Goal: Navigation & Orientation: Find specific page/section

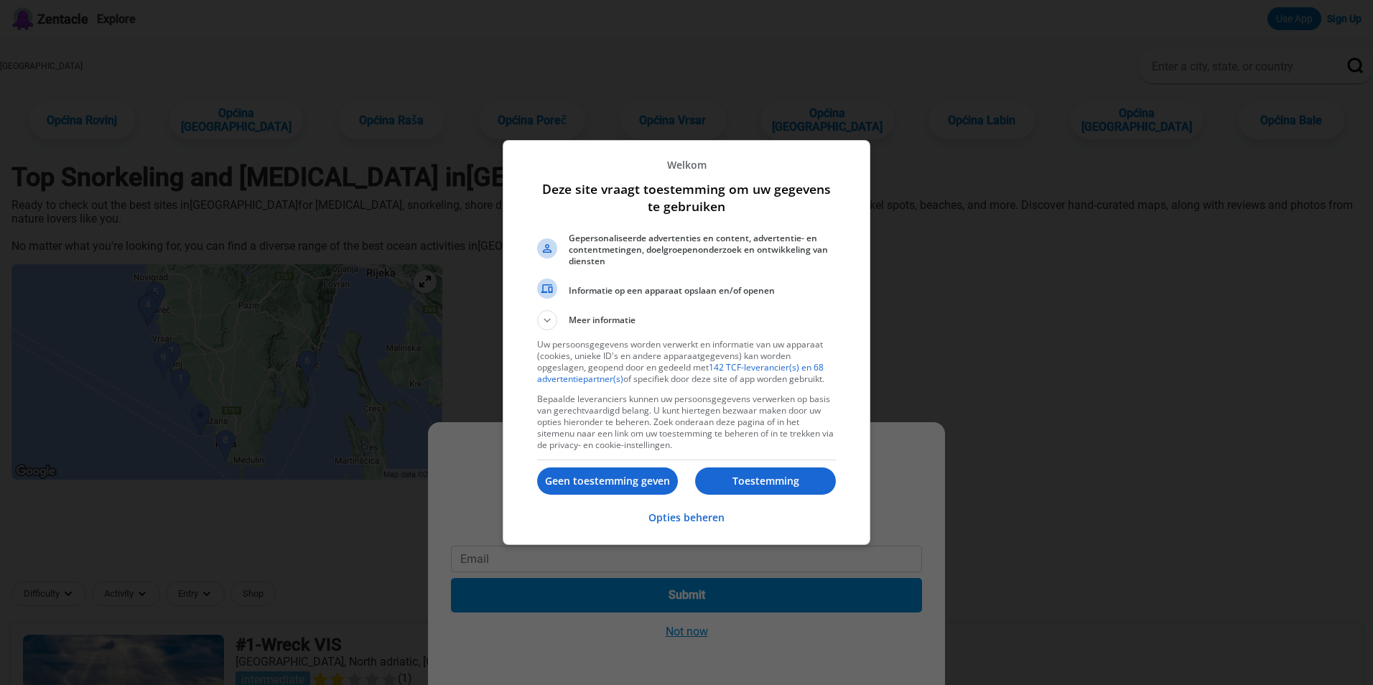
click at [766, 483] on p "Toestemming" at bounding box center [765, 481] width 141 height 14
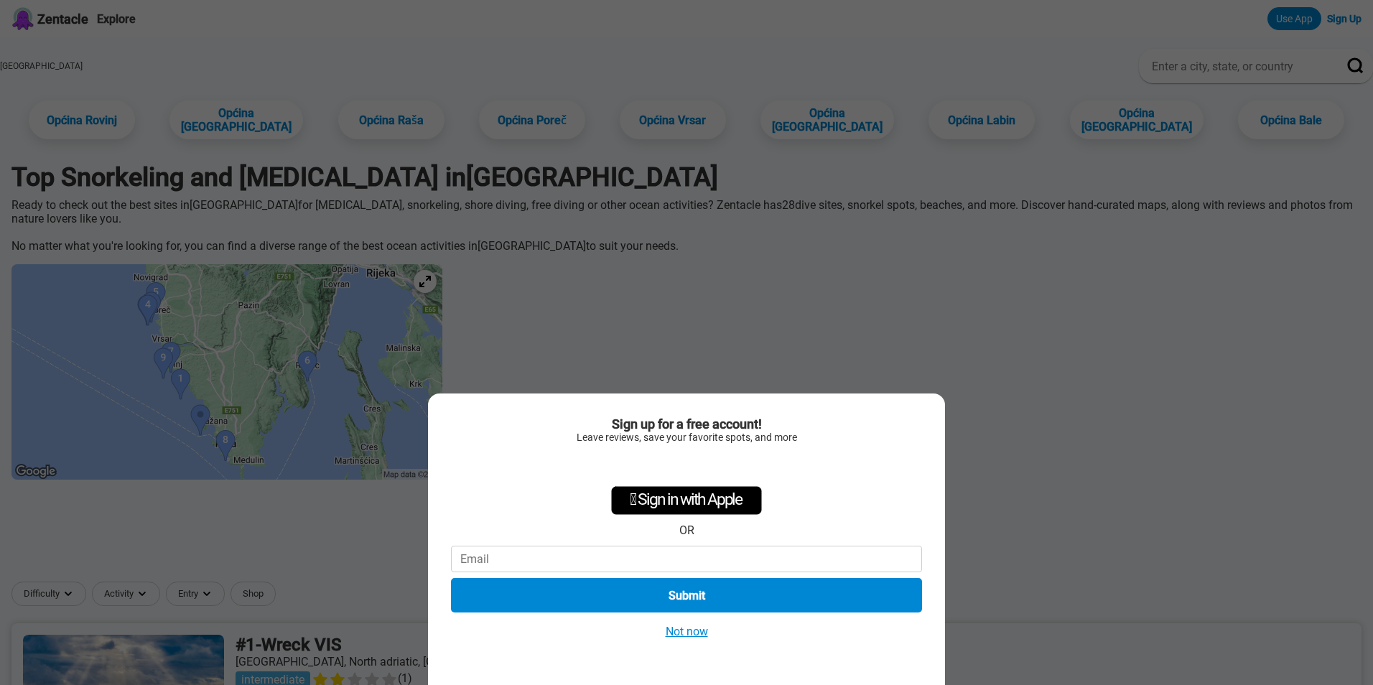
click at [688, 631] on button "Not now" at bounding box center [686, 631] width 51 height 15
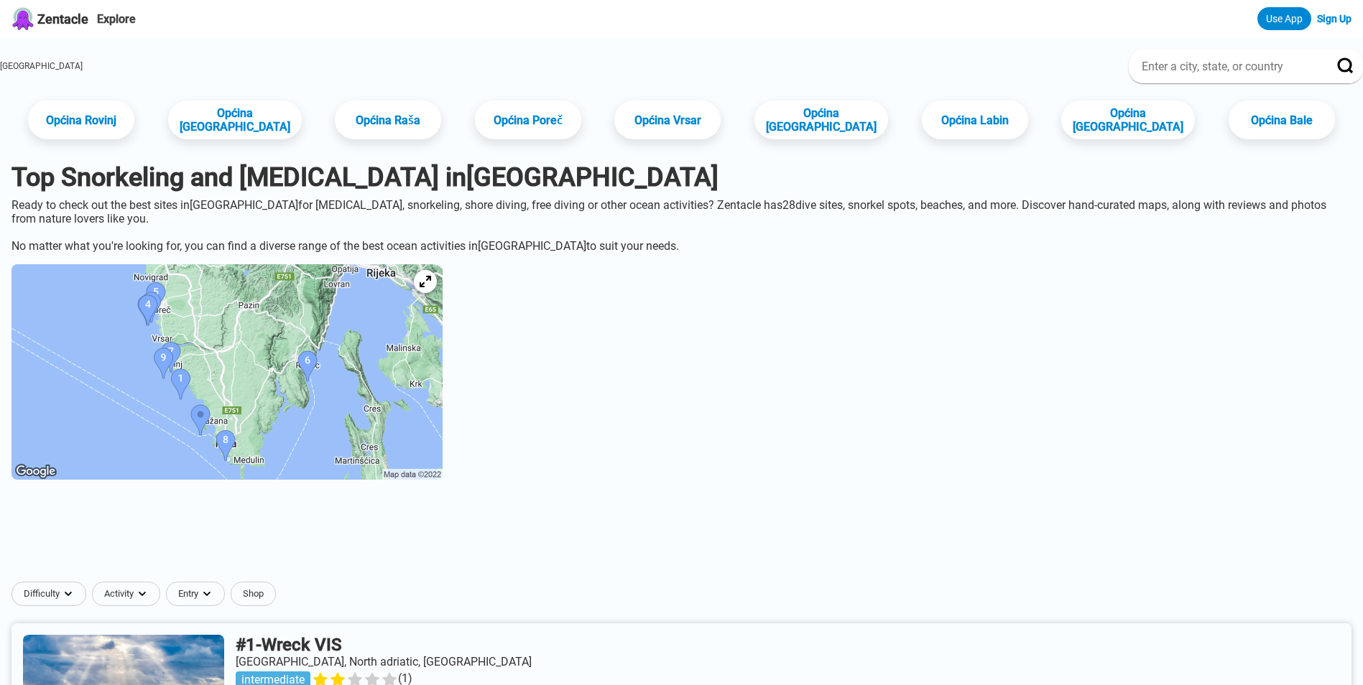
click at [300, 396] on img at bounding box center [226, 371] width 431 height 215
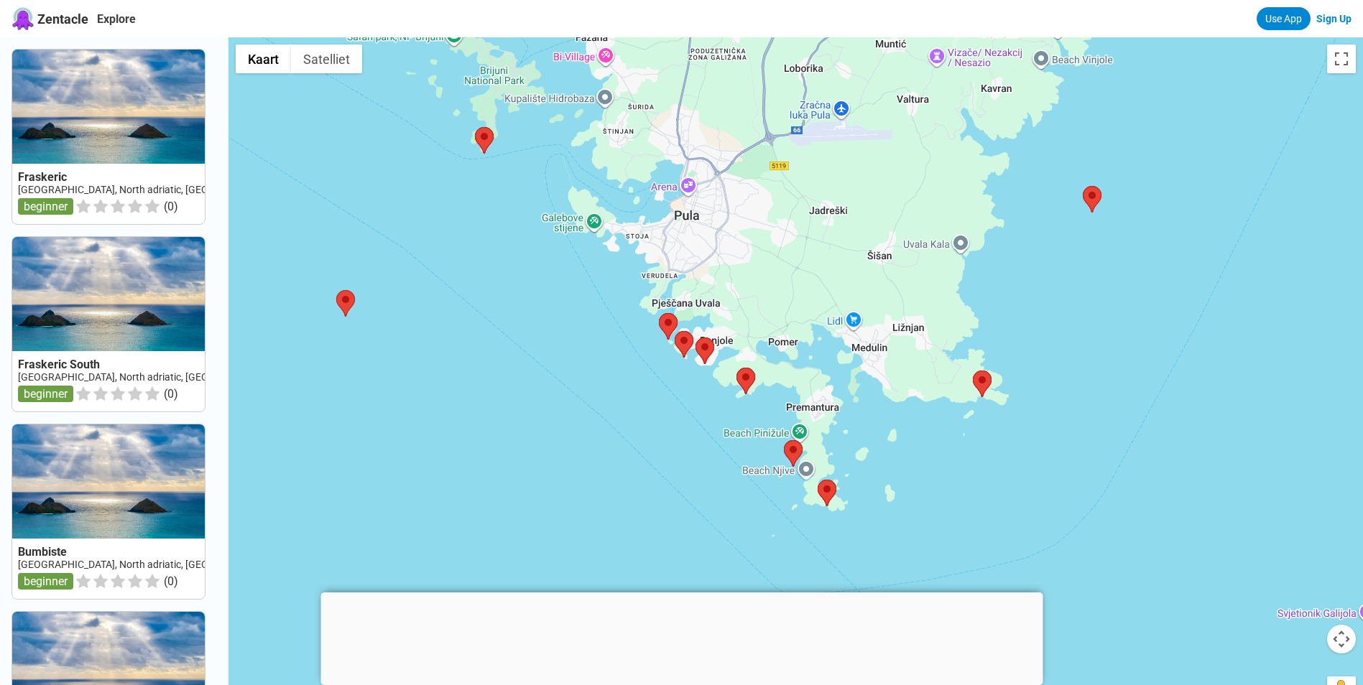
drag, startPoint x: 1116, startPoint y: 302, endPoint x: 880, endPoint y: 341, distance: 239.6
click at [880, 341] on div at bounding box center [795, 379] width 1134 height 685
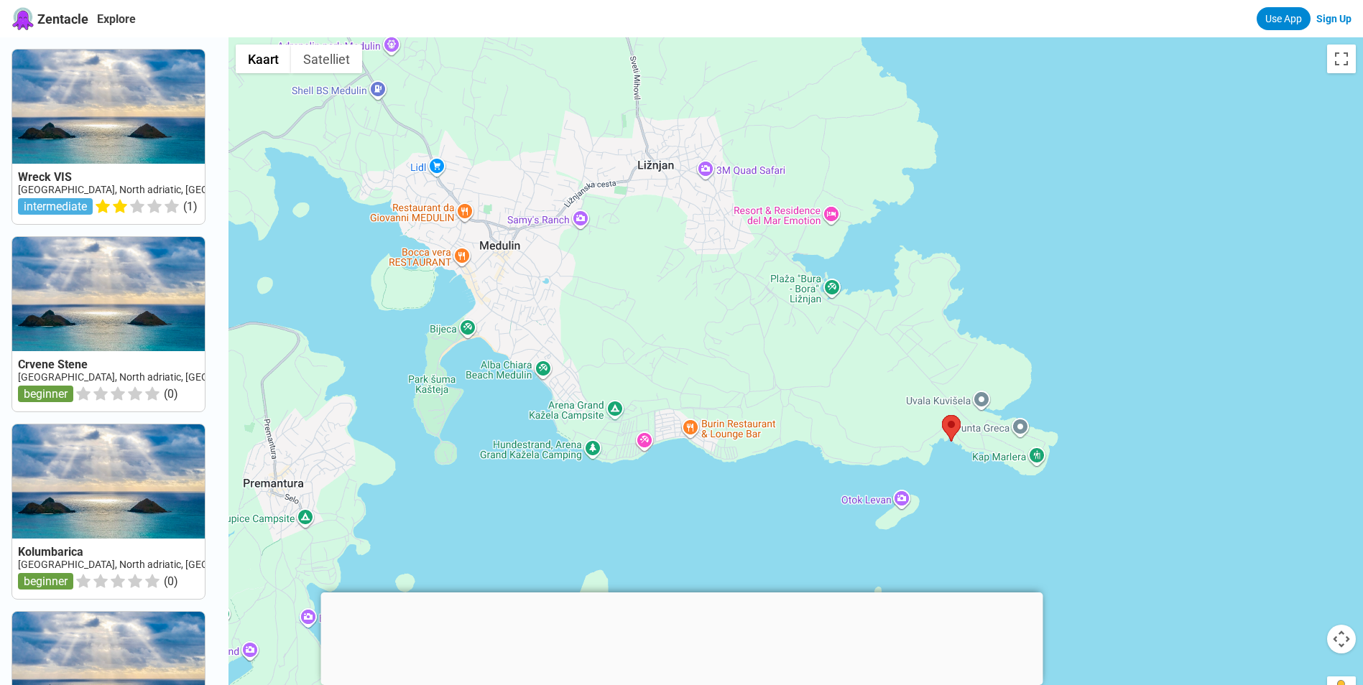
drag, startPoint x: 940, startPoint y: 282, endPoint x: 581, endPoint y: 319, distance: 361.1
click at [580, 319] on div at bounding box center [795, 379] width 1134 height 685
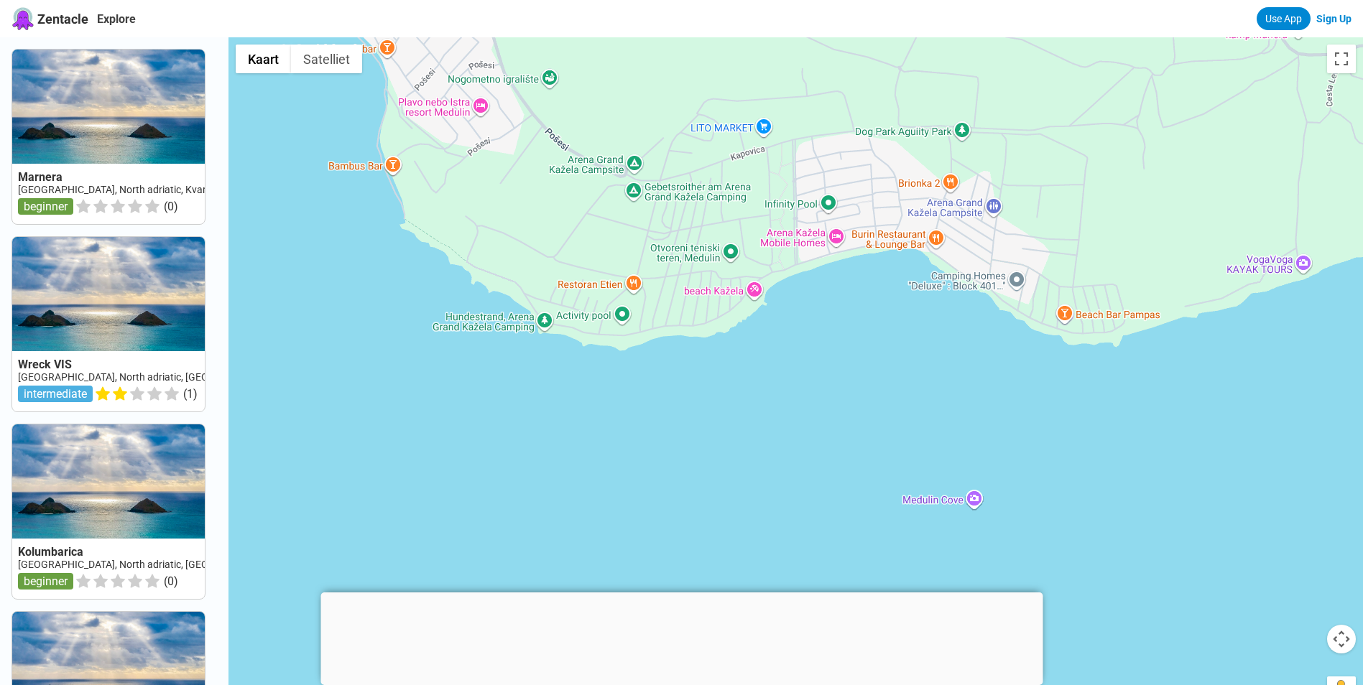
drag, startPoint x: 548, startPoint y: 552, endPoint x: 614, endPoint y: 312, distance: 248.8
click at [614, 312] on div at bounding box center [795, 379] width 1134 height 685
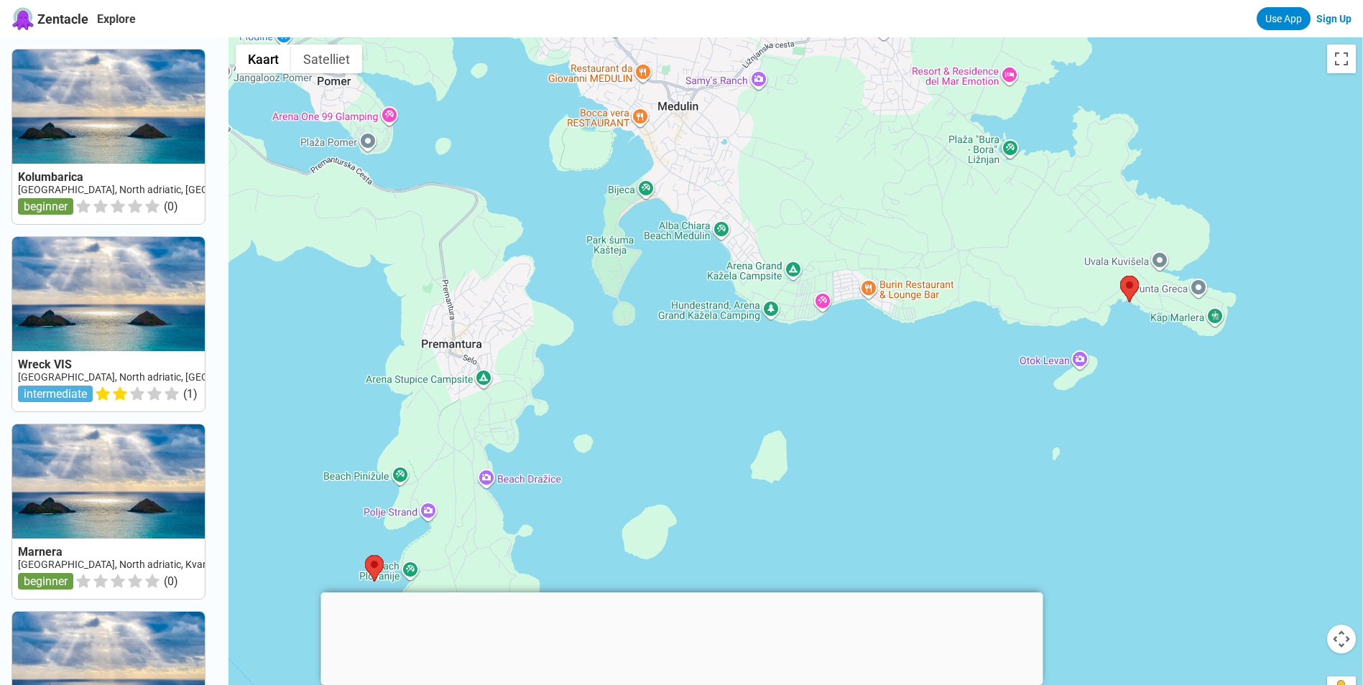
drag, startPoint x: 1016, startPoint y: 88, endPoint x: 972, endPoint y: 266, distance: 183.4
click at [972, 266] on div at bounding box center [795, 379] width 1134 height 685
